Goal: Navigation & Orientation: Find specific page/section

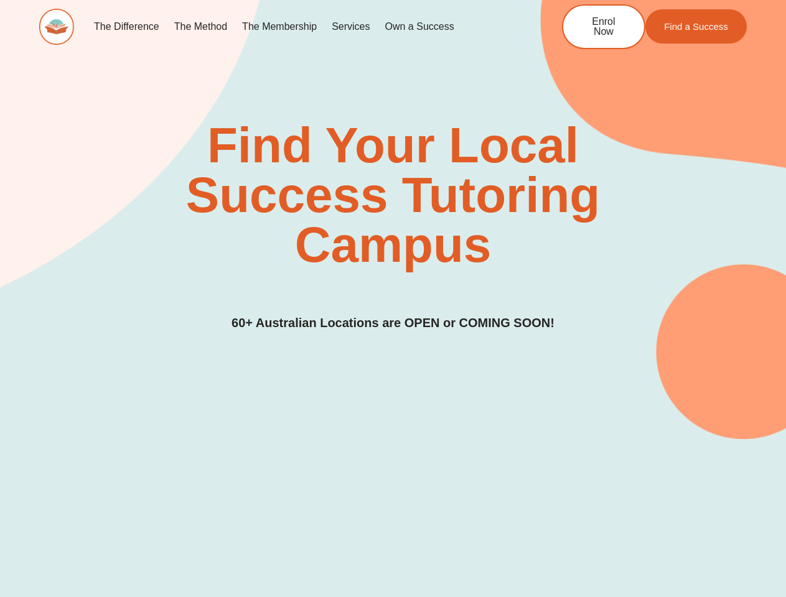
click at [393, 299] on div "Find Your Local Success Tutoring Campus 60+ Australian Locations are OPEN or CO…" at bounding box center [392, 227] width 707 height 212
click at [350, 27] on link "Services" at bounding box center [350, 26] width 53 height 29
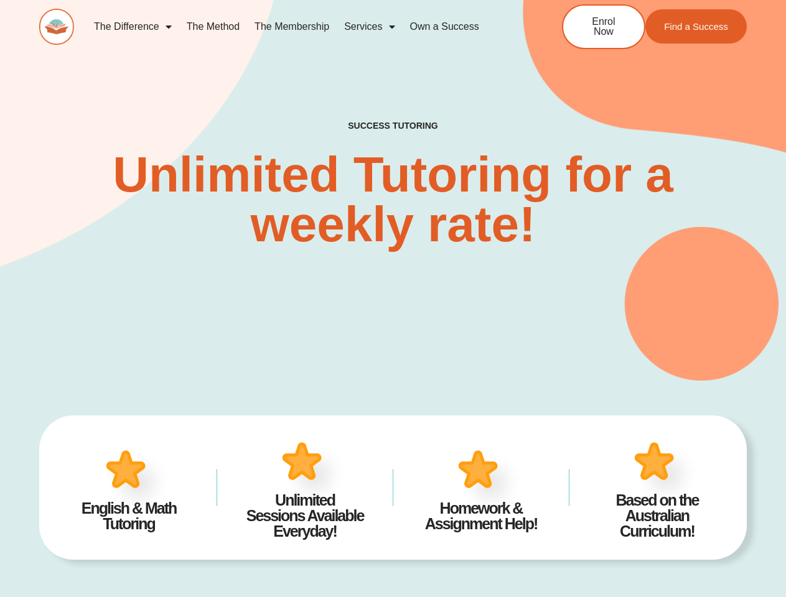
click at [393, 299] on div "SUCCESS TUTORING​ Unlimited Tutoring for a weekly rate!" at bounding box center [392, 165] width 707 height 429
click at [369, 27] on link "Services" at bounding box center [369, 26] width 65 height 29
